Goal: Navigation & Orientation: Find specific page/section

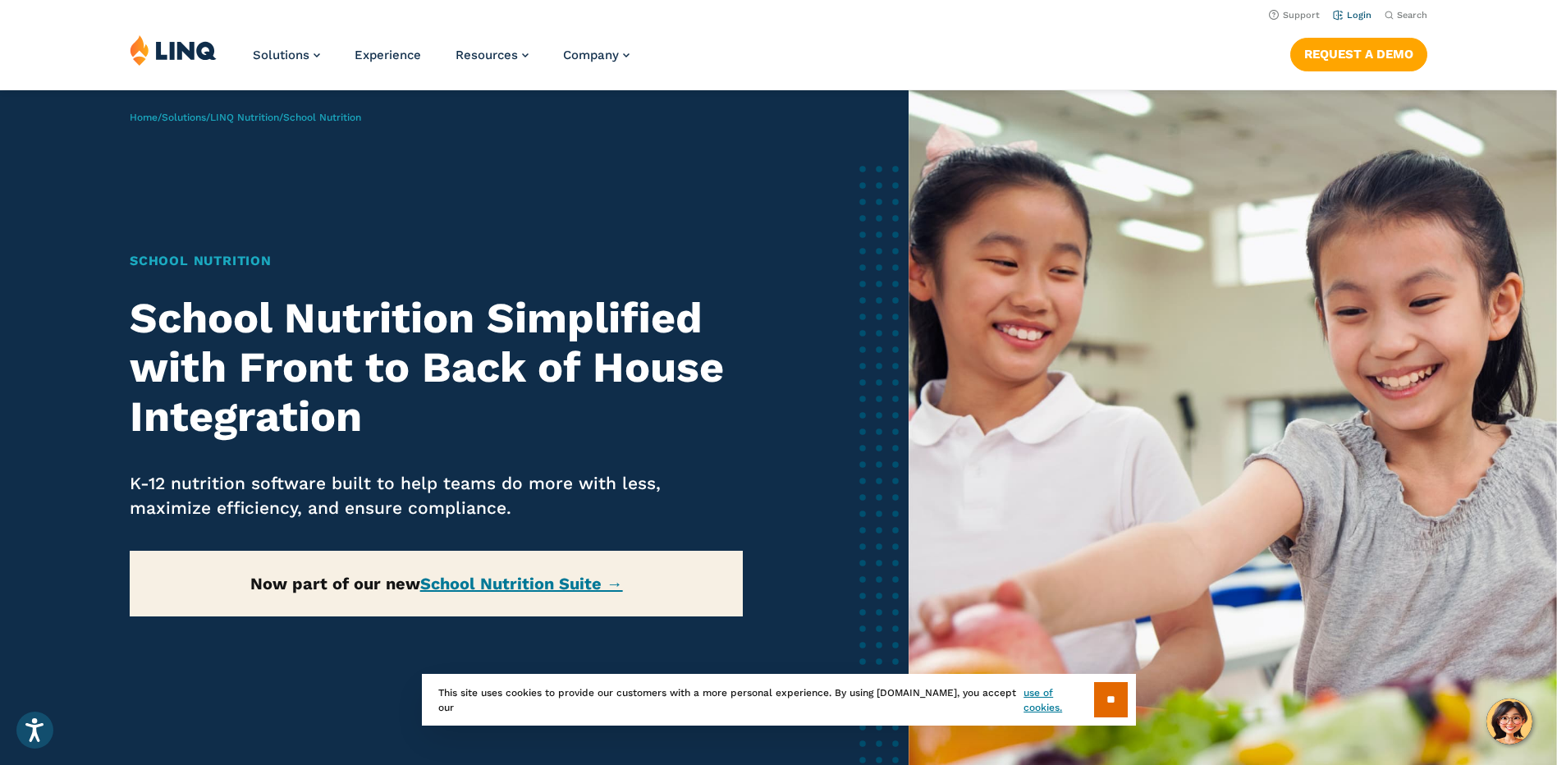
click at [1357, 11] on link "Login" at bounding box center [1352, 15] width 39 height 11
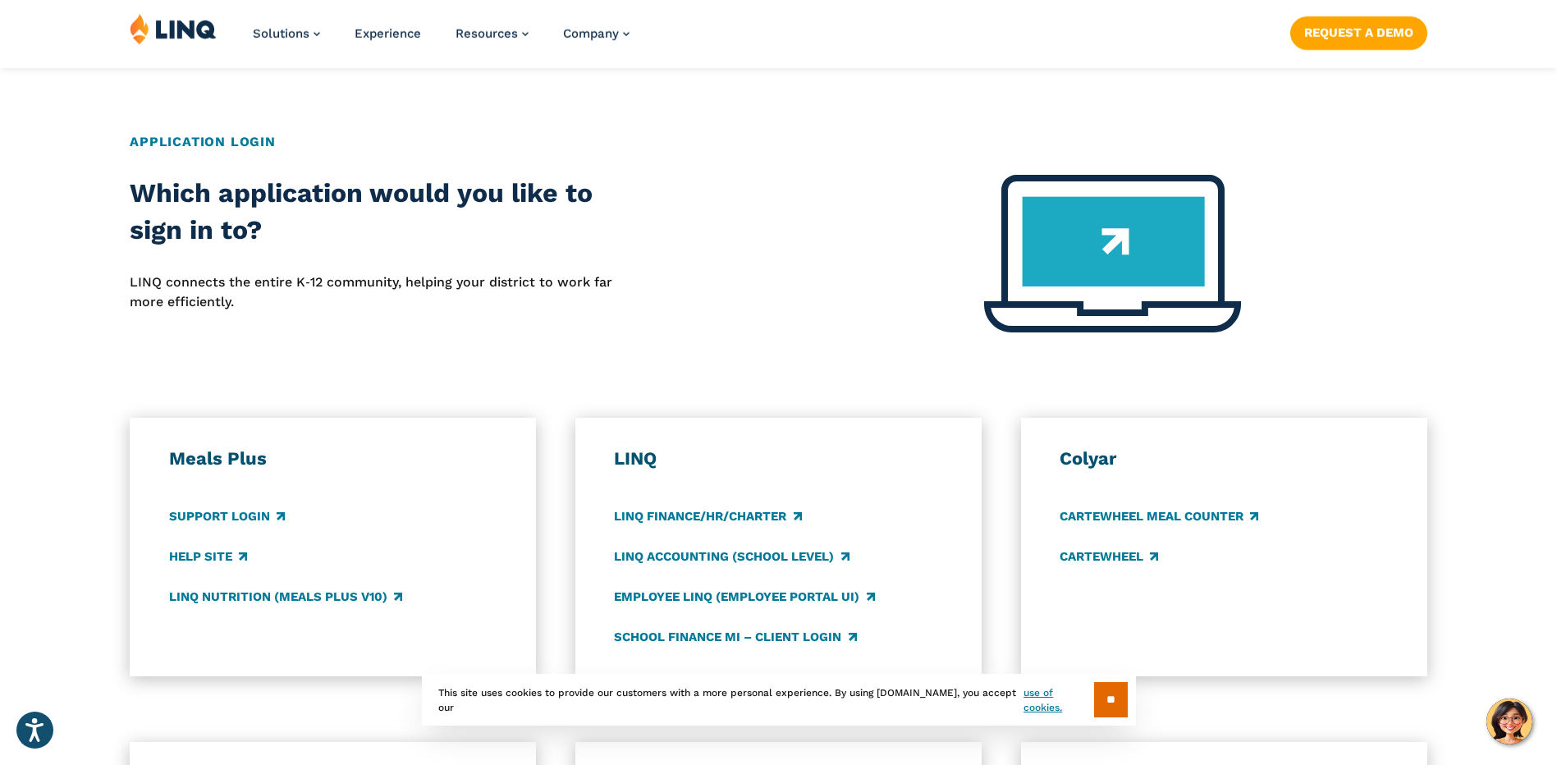
scroll to position [575, 0]
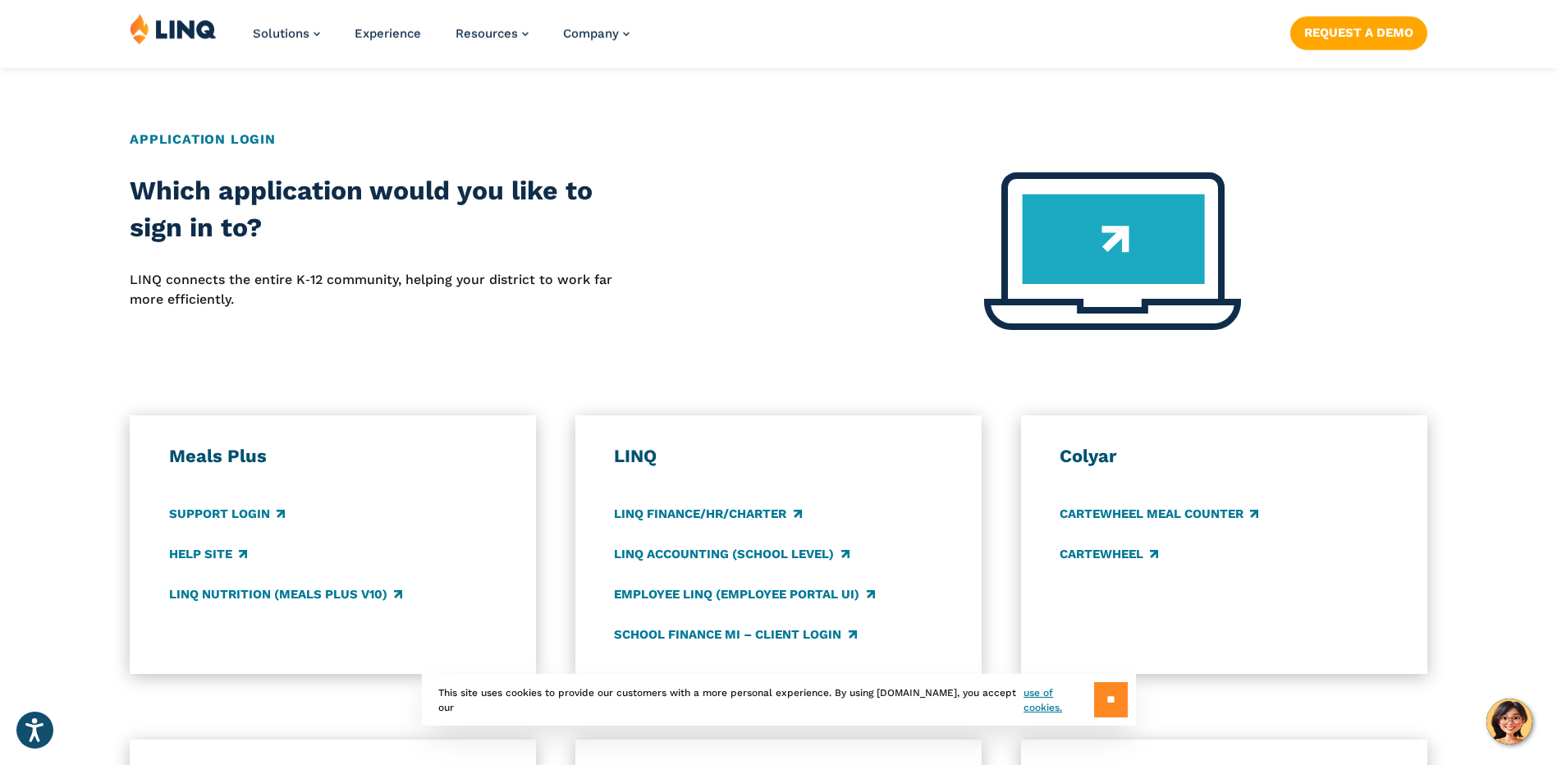
click at [1096, 706] on input "**" at bounding box center [1111, 699] width 34 height 35
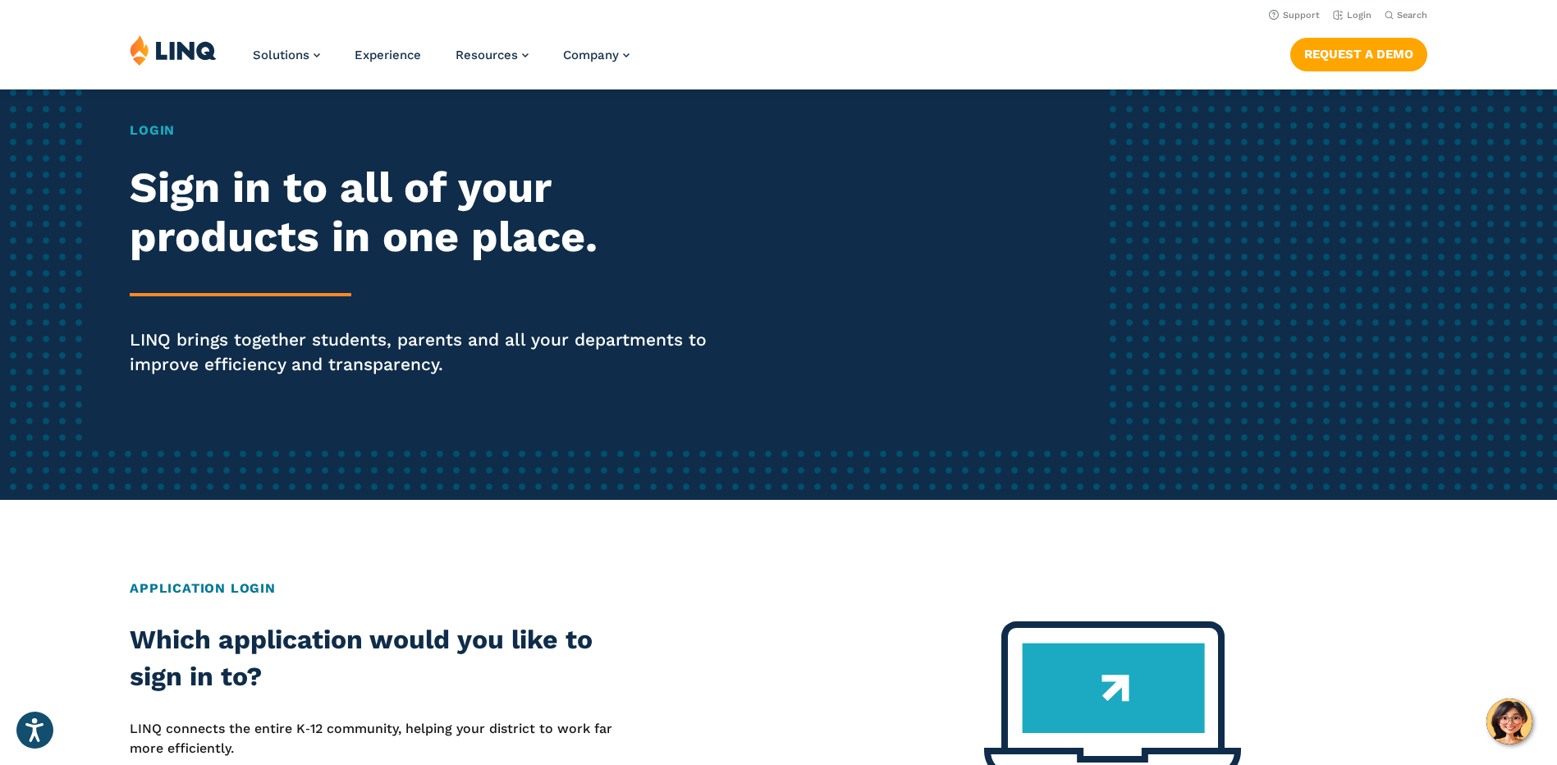
scroll to position [82, 0]
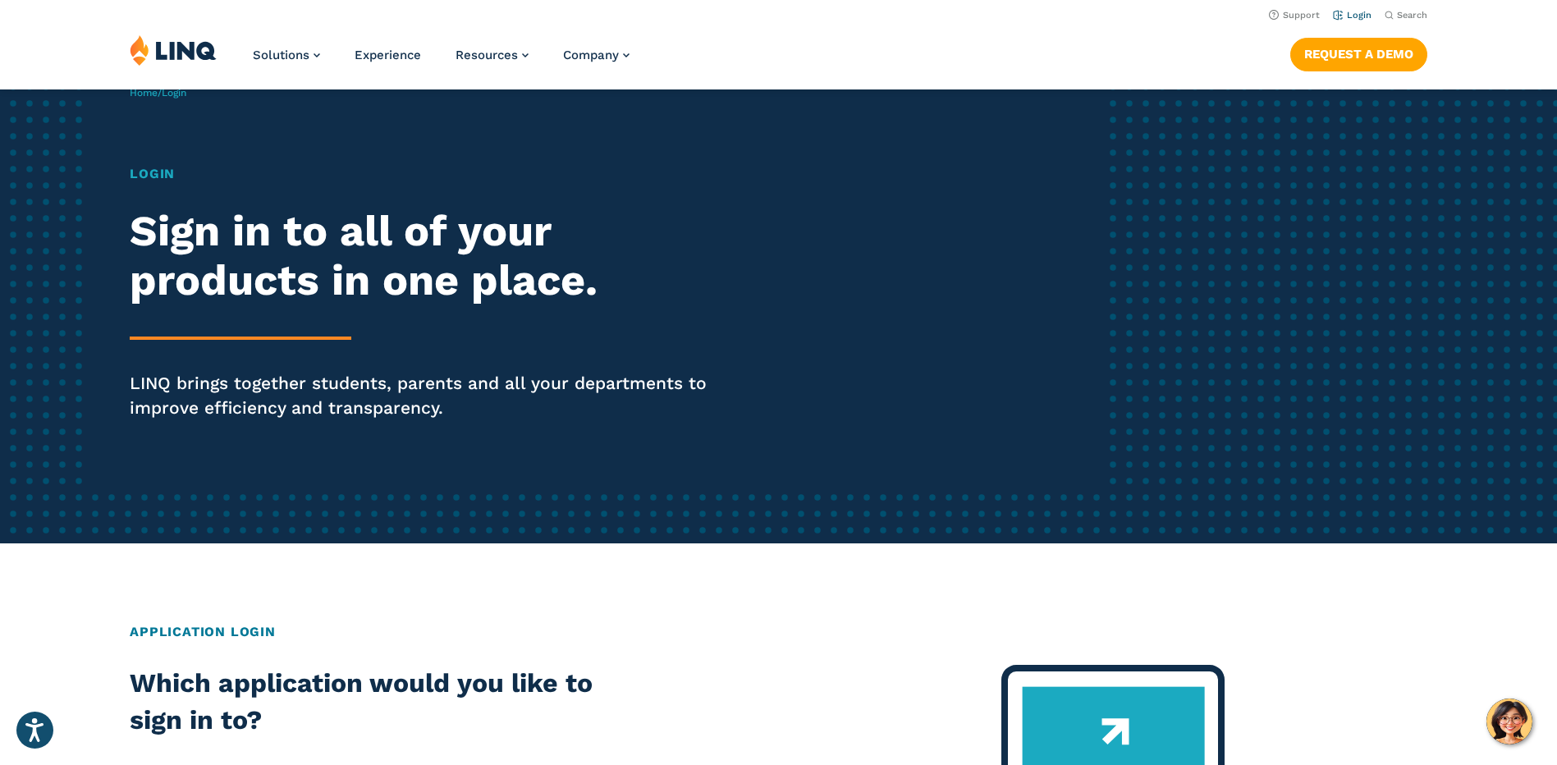
click at [1367, 17] on link "Login" at bounding box center [1352, 15] width 39 height 11
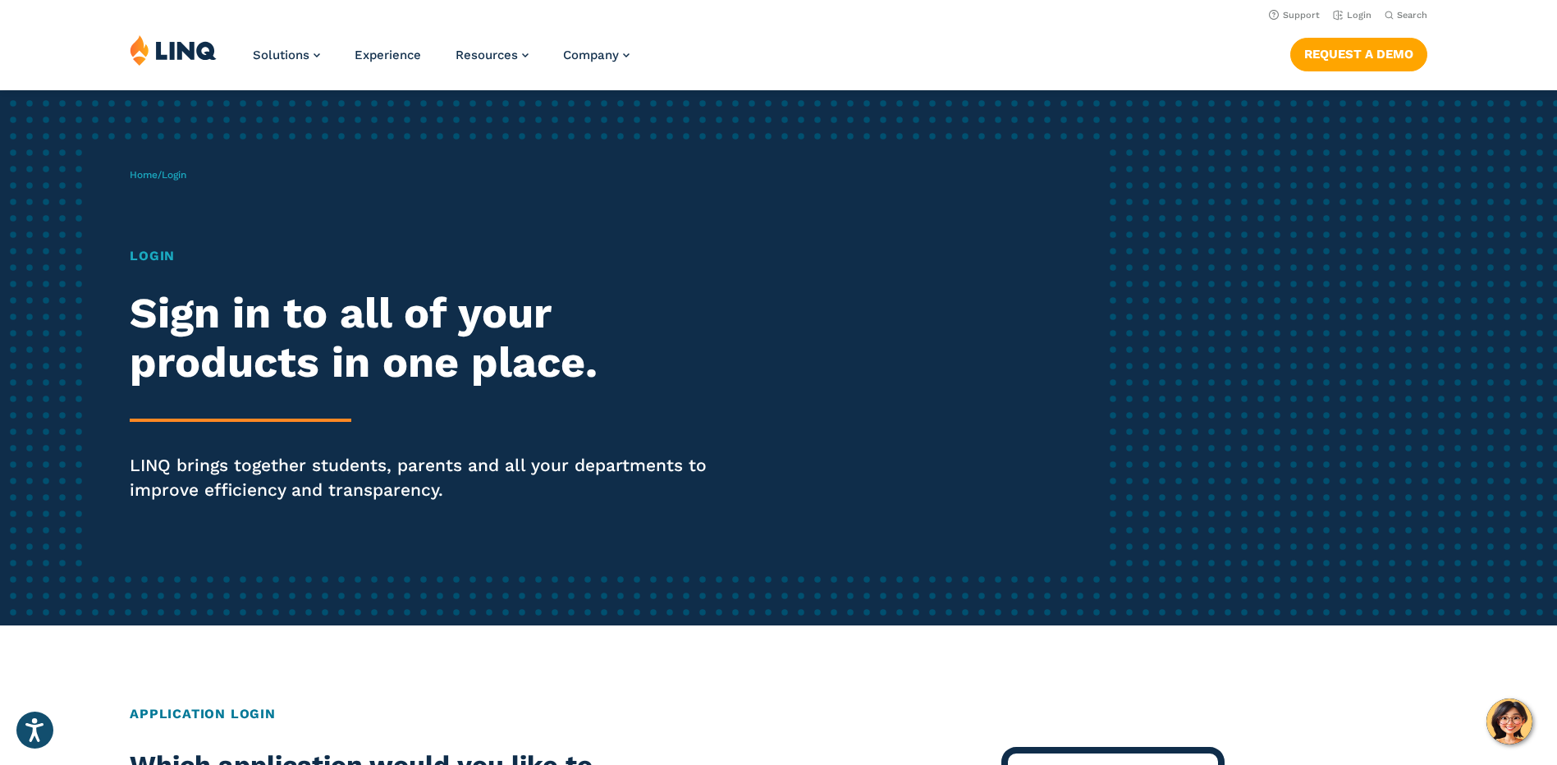
click at [247, 407] on div "Login Sign in to all of your products in one place. LINQ brings together studen…" at bounding box center [430, 397] width 600 height 302
click at [152, 248] on h1 "Login" at bounding box center [430, 256] width 600 height 20
click at [177, 167] on div "Home / Login Login Sign in to all of your products in one place. LINQ brings to…" at bounding box center [616, 358] width 973 height 420
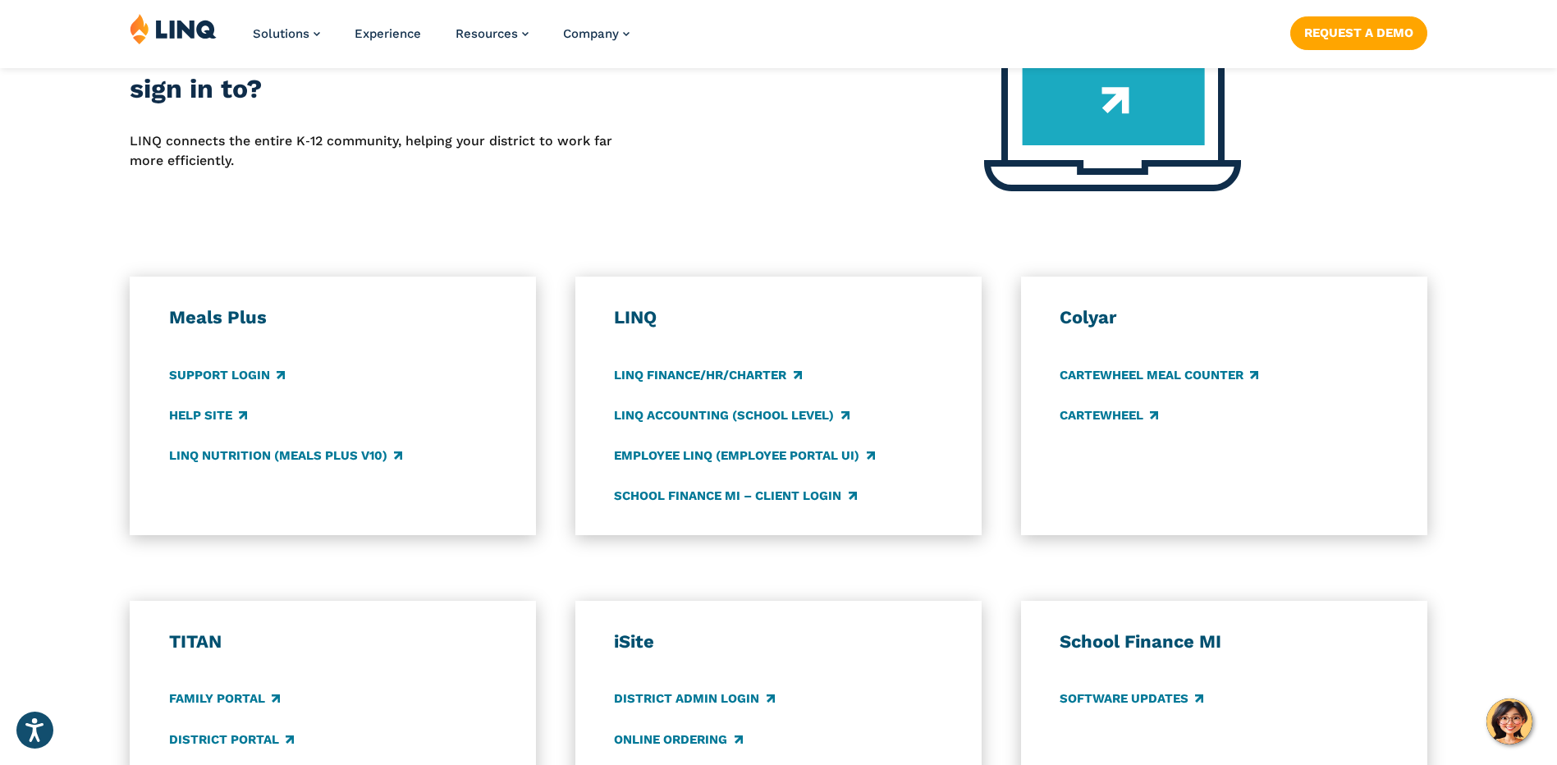
scroll to position [739, 0]
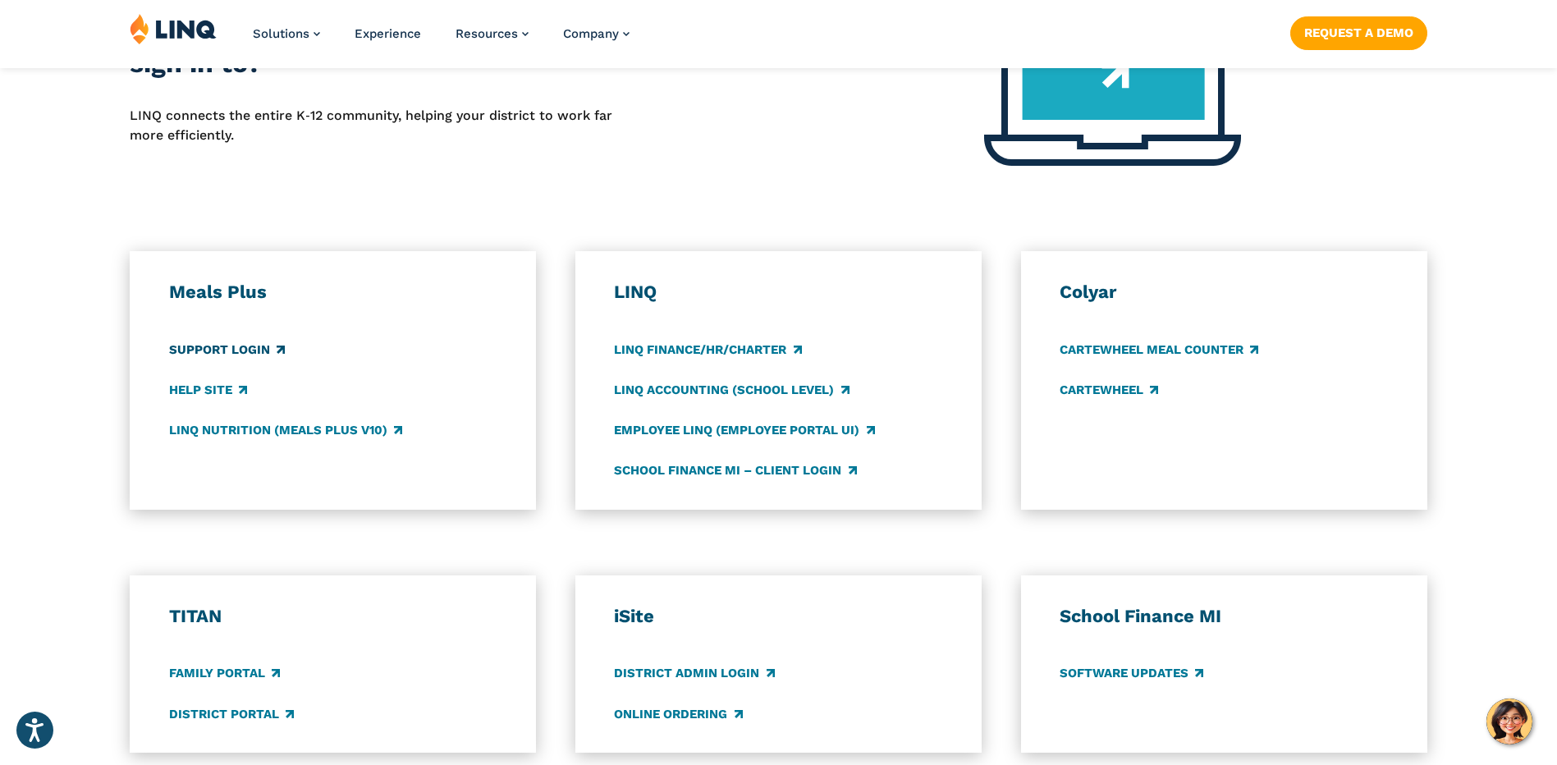
click at [227, 346] on link "Support Login" at bounding box center [227, 350] width 116 height 18
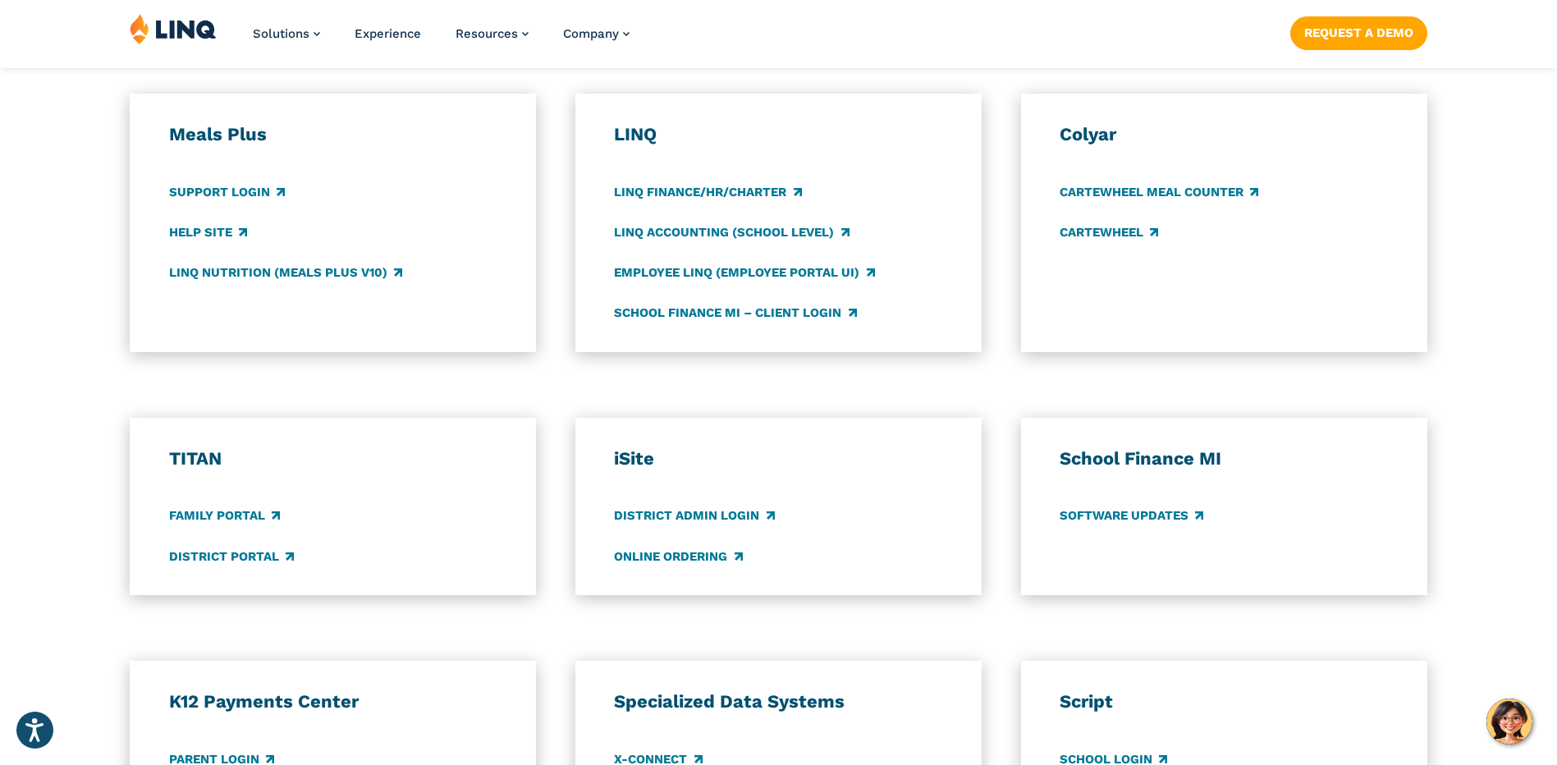
scroll to position [903, 0]
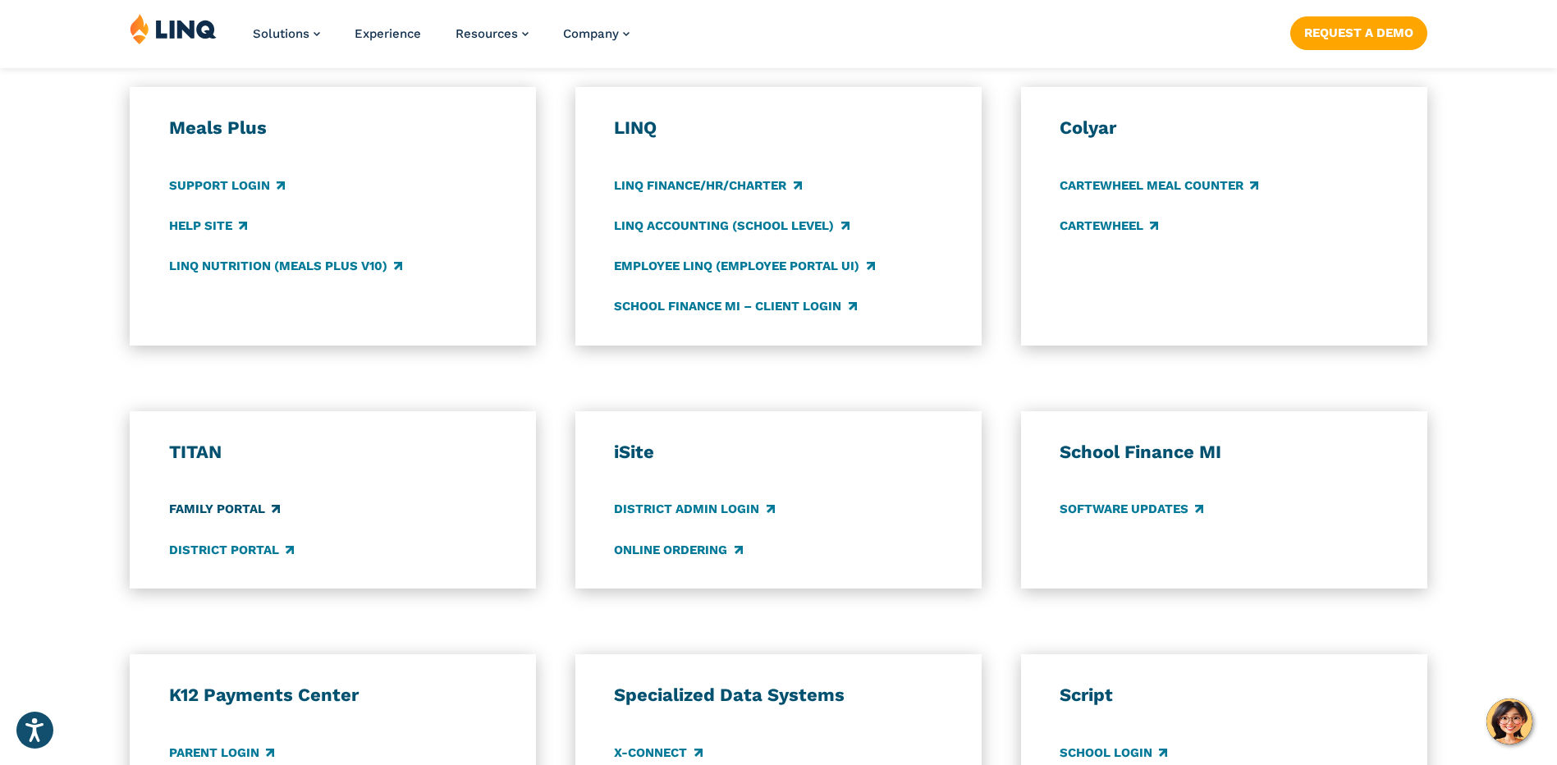
click at [240, 507] on link "Family Portal" at bounding box center [224, 510] width 111 height 18
